Goal: Submit feedback/report problem

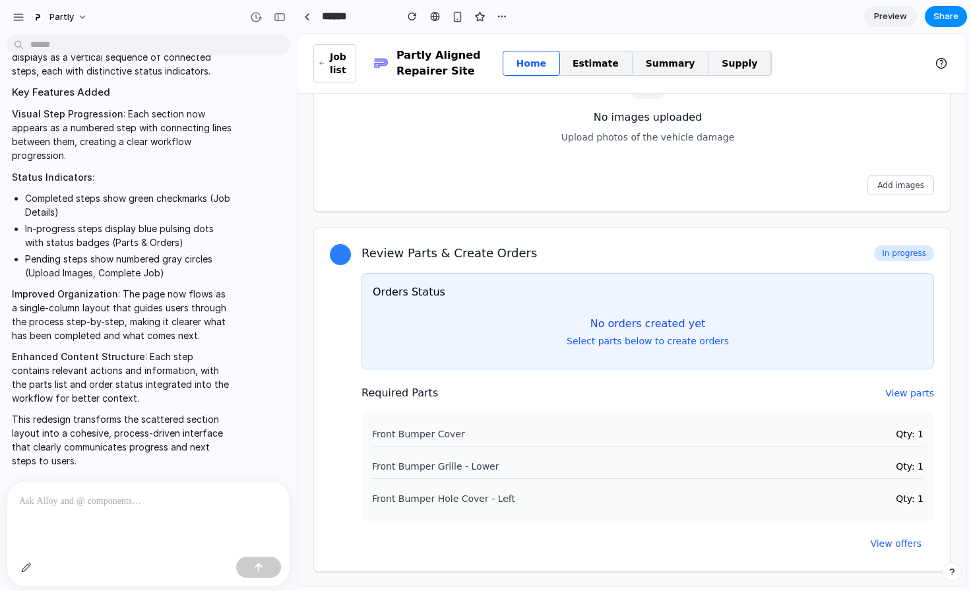
scroll to position [491, 0]
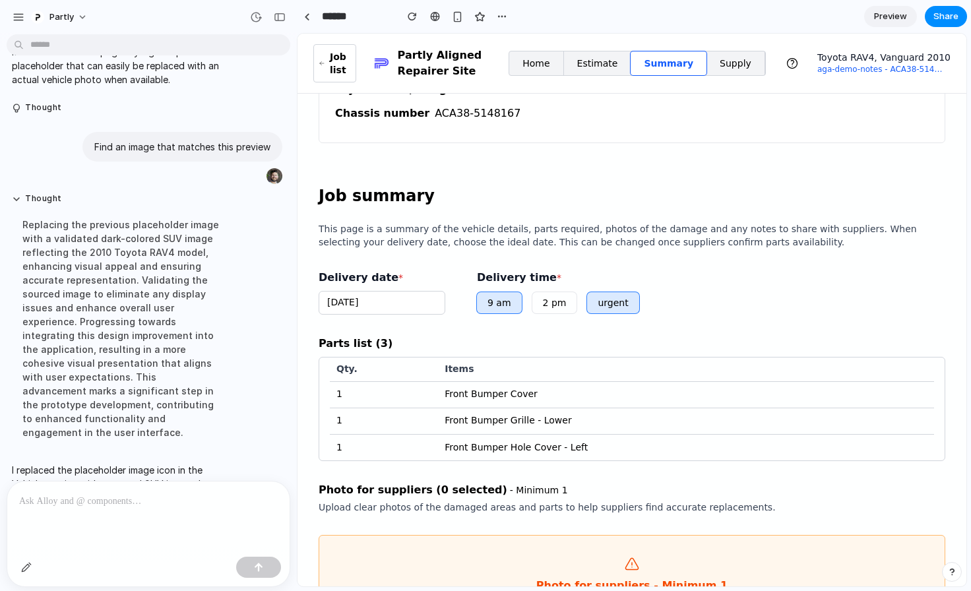
scroll to position [54, 0]
